Goal: Task Accomplishment & Management: Use online tool/utility

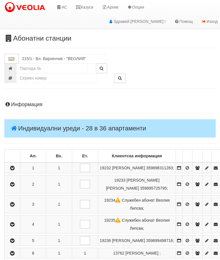
scroll to position [472, 0]
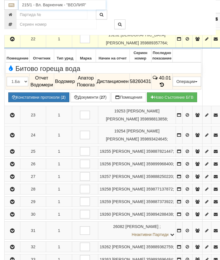
click at [66, 2] on input "215/1 - Вл. Варненчик - "ВЕОЛИЯ"" at bounding box center [62, 5] width 87 height 10
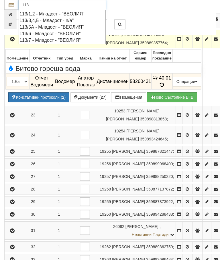
click at [88, 31] on div "113/6 - Младост - "ВЕОЛИЯ"" at bounding box center [61, 33] width 85 height 7
type input "113/6 - Младост - "ВЕОЛИЯ""
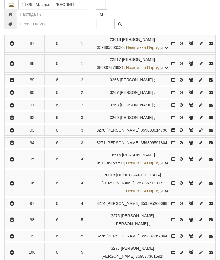
scroll to position [149, 0]
click at [14, 120] on icon "button" at bounding box center [12, 118] width 7 height 4
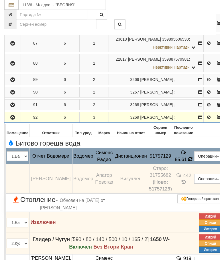
click at [192, 157] on icon at bounding box center [190, 159] width 4 height 5
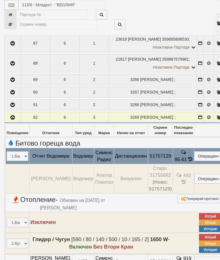
select select "10"
select select "1"
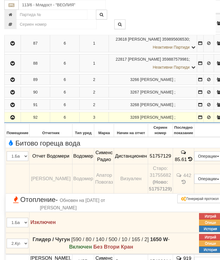
scroll to position [191, 0]
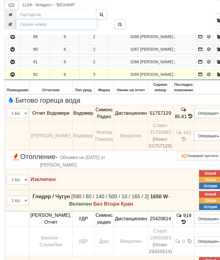
click at [28, 24] on input "number" at bounding box center [56, 24] width 80 height 10
type input "52525306"
click at [116, 23] on button "button" at bounding box center [119, 24] width 11 height 10
type input "035/Ж - "[PERSON_NAME] [GEOGRAPHIC_DATA] " ЕАД"
type input "19488"
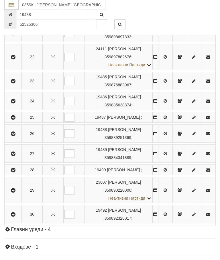
scroll to position [694, 0]
